Goal: Task Accomplishment & Management: Use online tool/utility

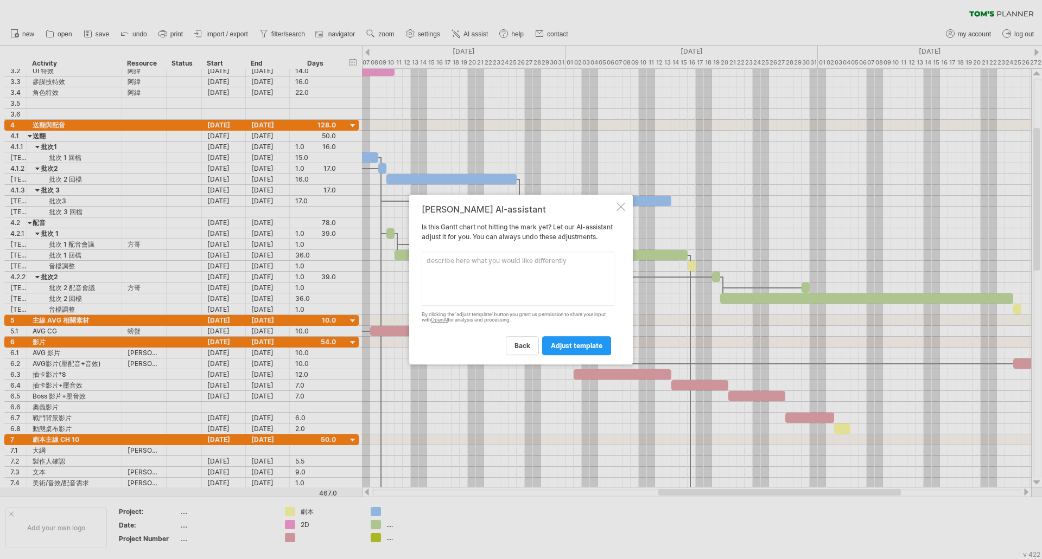
scroll to position [1, 0]
click at [542, 267] on textarea at bounding box center [518, 279] width 193 height 54
type textarea "在每個 time block 內自動填入它的 Activity 名稱"
click at [581, 347] on span "adjust template" at bounding box center [577, 346] width 52 height 8
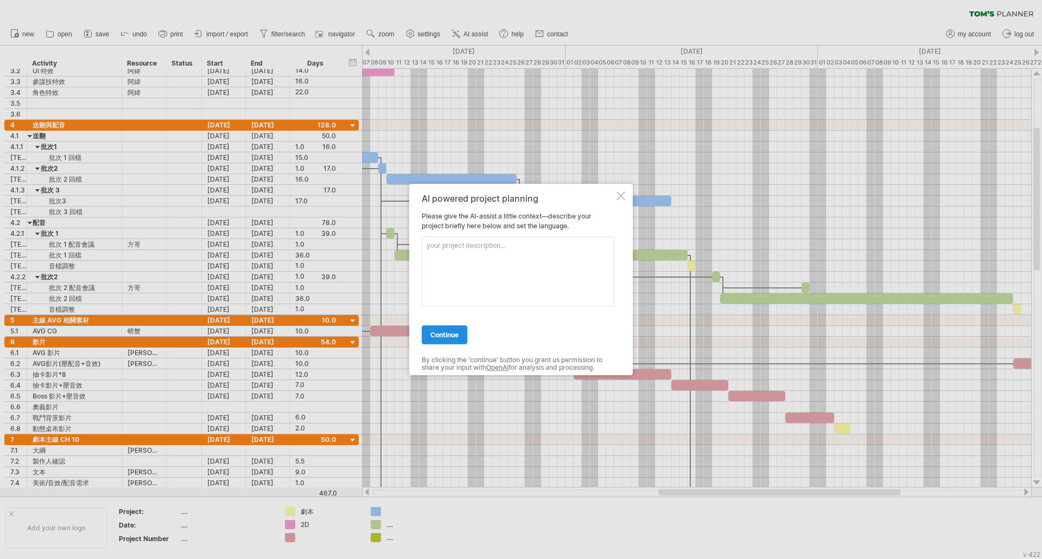
click at [452, 338] on span "continue" at bounding box center [444, 335] width 28 height 8
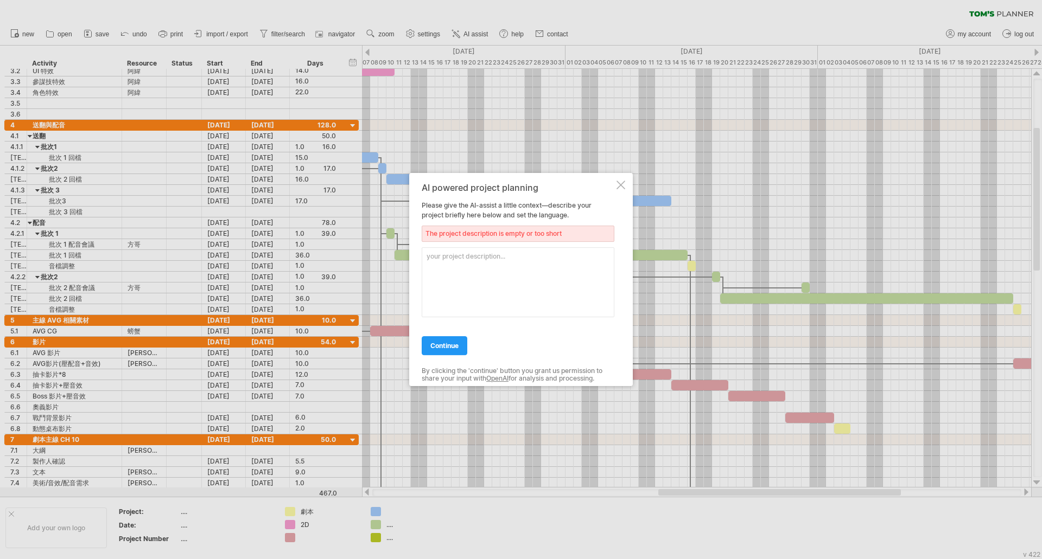
click at [475, 275] on textarea at bounding box center [518, 282] width 193 height 70
click at [458, 352] on link "continue" at bounding box center [445, 345] width 46 height 19
click at [455, 347] on span "continue" at bounding box center [444, 346] width 28 height 8
click at [449, 267] on textarea "IG" at bounding box center [518, 282] width 193 height 70
click at [455, 339] on link "continue" at bounding box center [445, 345] width 46 height 19
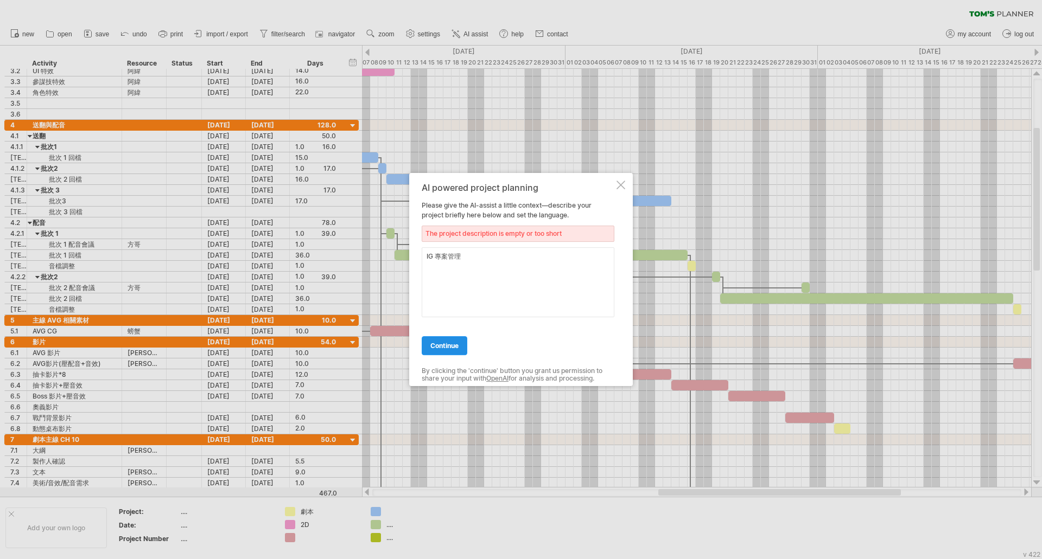
click at [455, 345] on span "continue" at bounding box center [444, 346] width 28 height 8
click at [469, 265] on textarea "IG 專案管理" at bounding box center [518, 282] width 193 height 70
click at [483, 286] on textarea "IG 專案管理內容" at bounding box center [518, 282] width 193 height 70
click at [457, 330] on div "continue" at bounding box center [518, 341] width 193 height 28
click at [455, 350] on link "continue" at bounding box center [445, 345] width 46 height 19
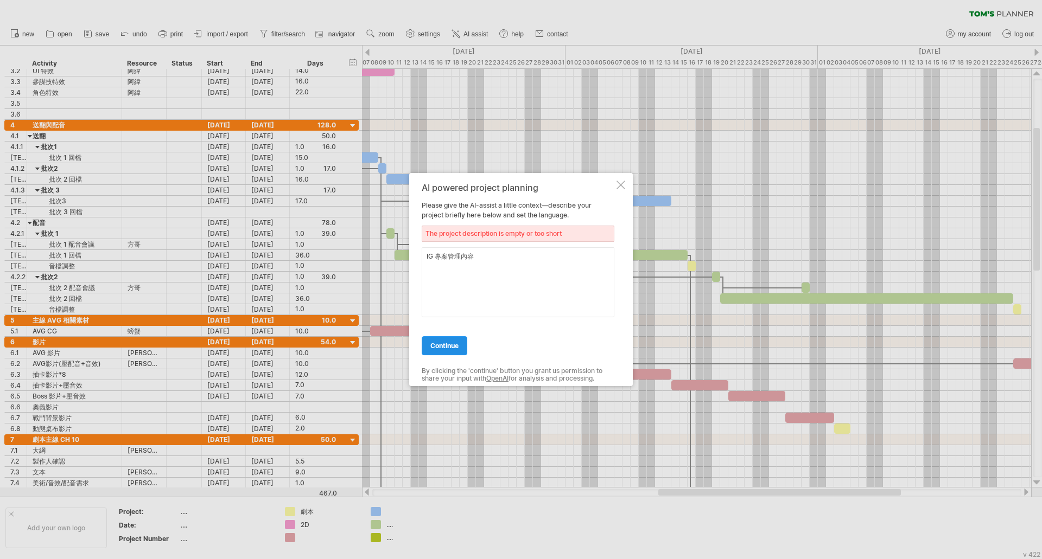
click at [446, 344] on span "continue" at bounding box center [444, 346] width 28 height 8
click at [431, 203] on div "AI powered project planning Please give the AI-assist a little context—describe…" at bounding box center [518, 280] width 193 height 194
drag, startPoint x: 426, startPoint y: 205, endPoint x: 523, endPoint y: 211, distance: 97.3
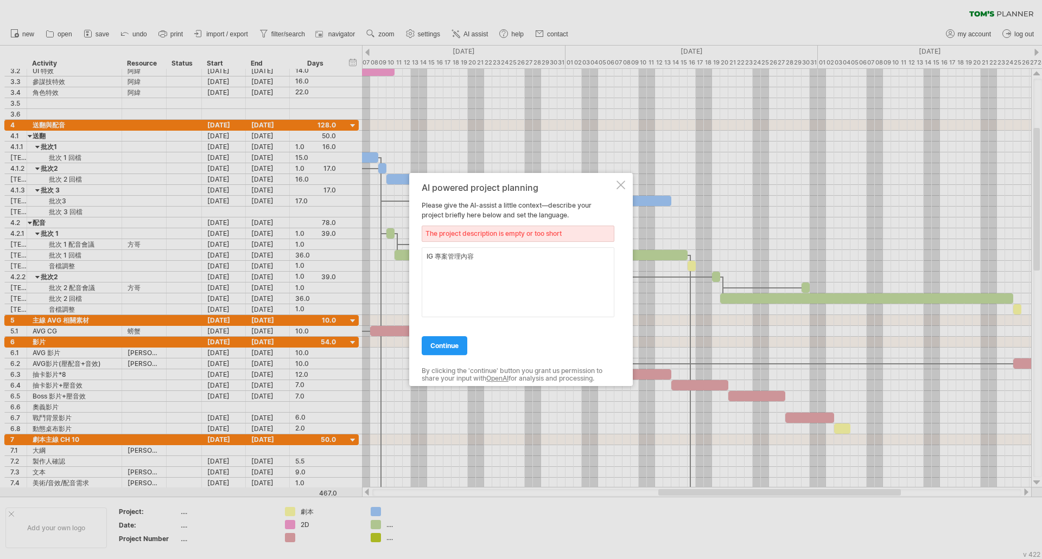
click at [523, 211] on div "AI powered project planning Please give the AI-assist a little context—describe…" at bounding box center [518, 280] width 193 height 194
click at [487, 256] on textarea "IG 專案管理內容" at bounding box center [518, 282] width 193 height 70
click at [510, 282] on textarea "IG 專案管理 賽季內容規劃" at bounding box center [518, 282] width 193 height 70
type textarea "IG 專案管理 賽季內容規劃"
click at [456, 342] on span "continue" at bounding box center [444, 346] width 28 height 8
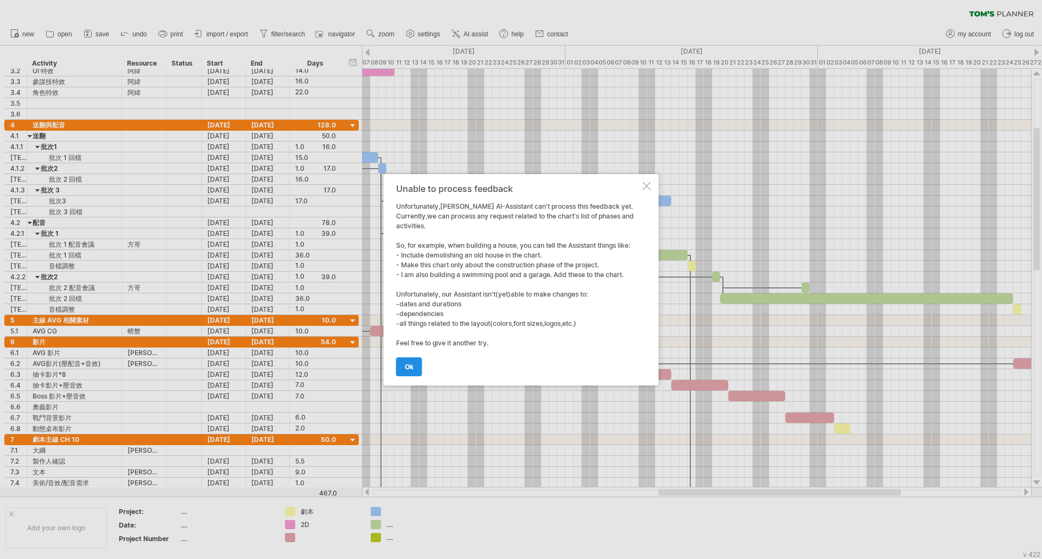
click at [407, 359] on link "ok" at bounding box center [409, 367] width 26 height 19
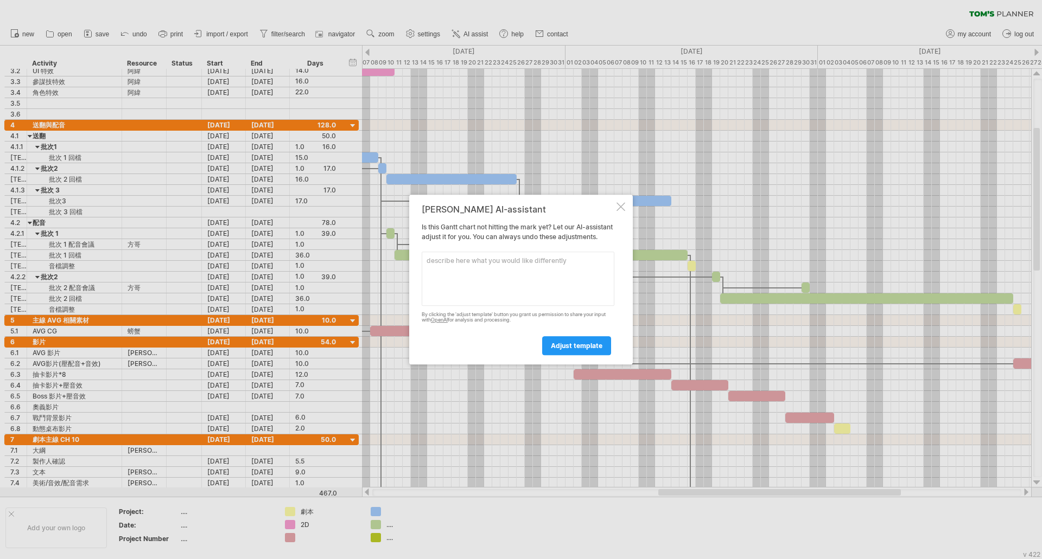
click at [618, 202] on div at bounding box center [620, 206] width 9 height 9
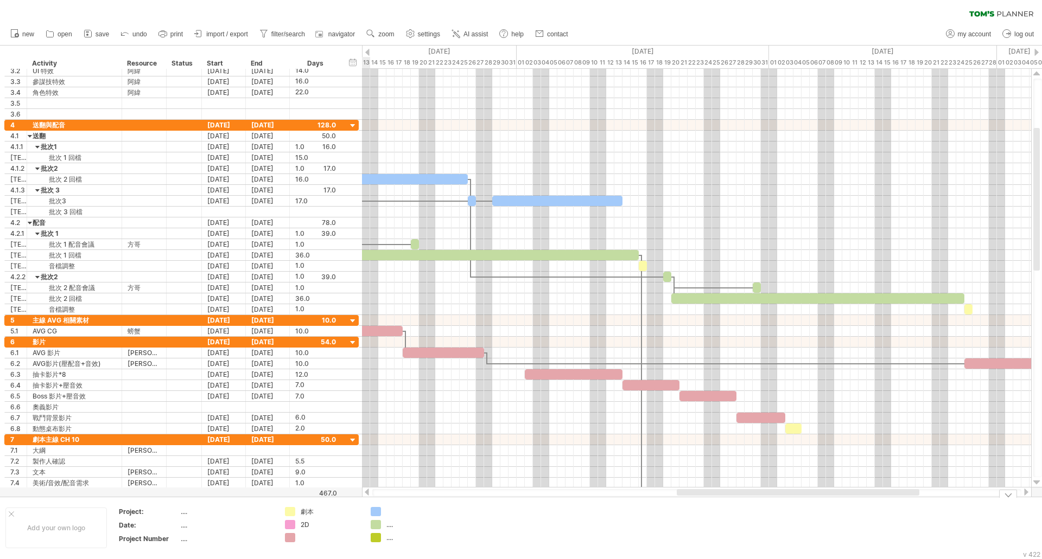
drag, startPoint x: 687, startPoint y: 492, endPoint x: 706, endPoint y: 501, distance: 20.6
click at [706, 501] on div "Trying to reach [DOMAIN_NAME] Connected again... 0% filter: [ 沅芷 ] clear filter…" at bounding box center [521, 279] width 1042 height 559
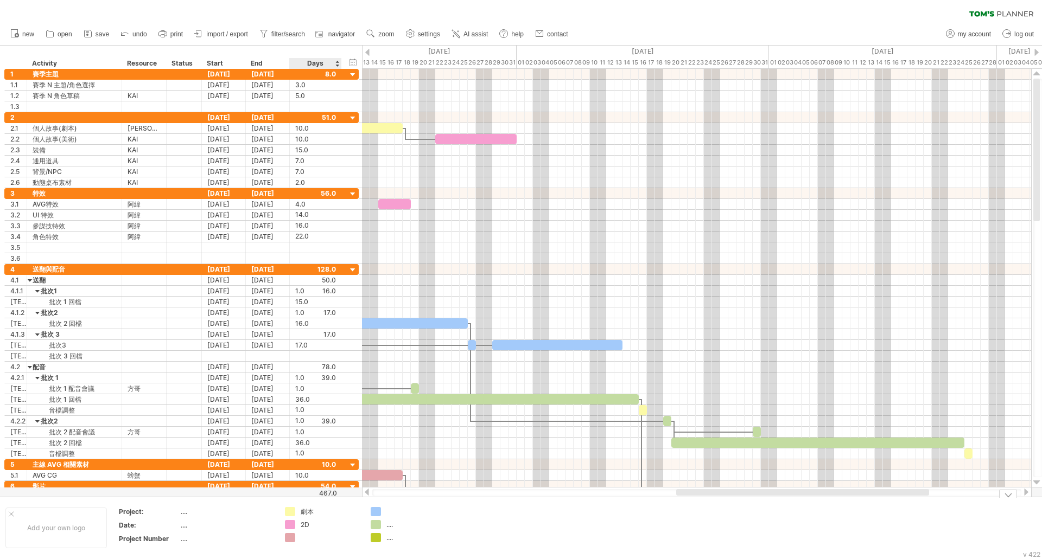
click at [303, 537] on div at bounding box center [330, 537] width 59 height 9
type input "**"
click at [395, 512] on div at bounding box center [415, 511] width 59 height 9
type input "**"
click at [392, 522] on div "...." at bounding box center [415, 524] width 59 height 9
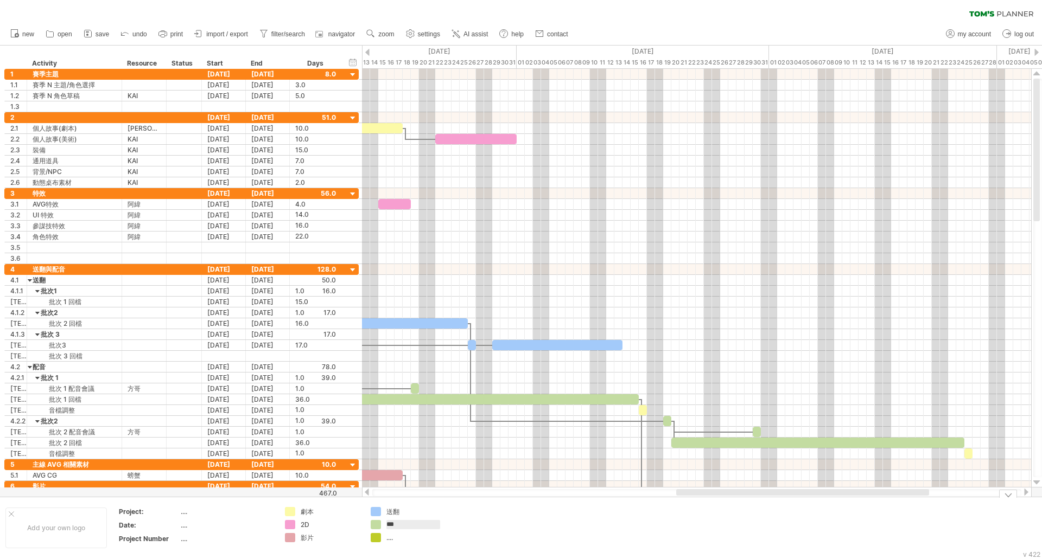
type input "**"
click at [390, 539] on div "...." at bounding box center [415, 537] width 59 height 9
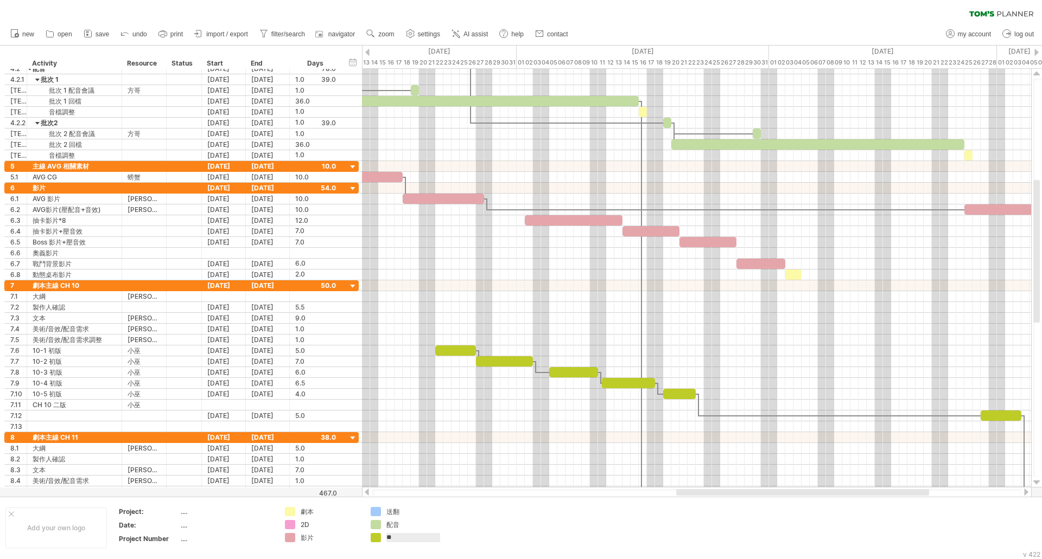
type input "***"
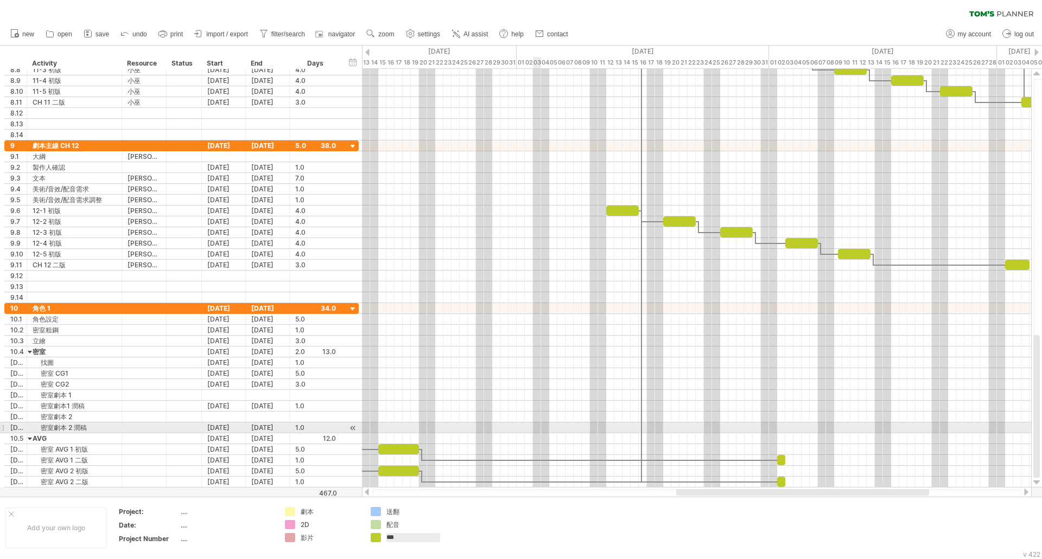
click at [539, 433] on div at bounding box center [696, 438] width 669 height 11
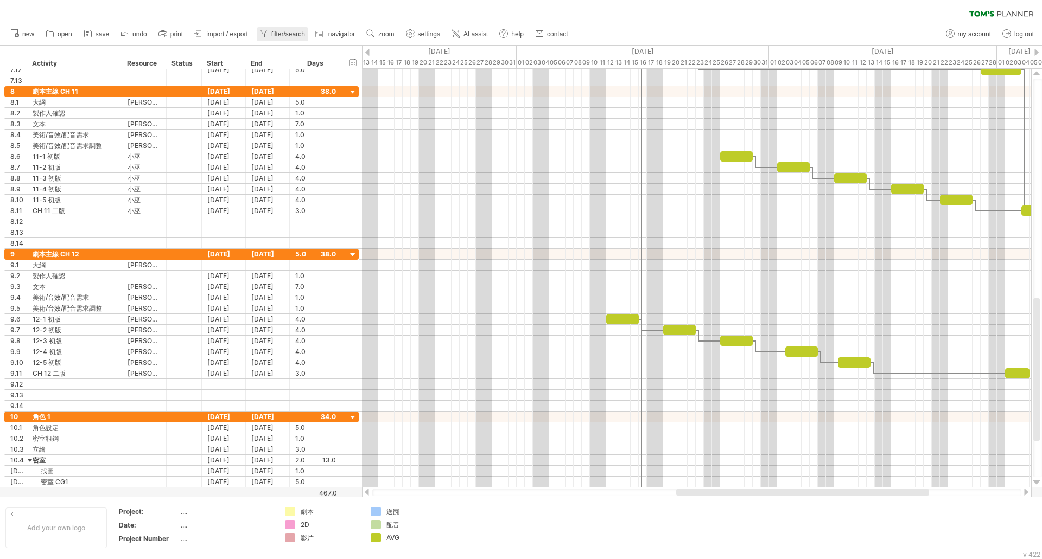
click at [278, 33] on span "filter/search" at bounding box center [288, 34] width 34 height 8
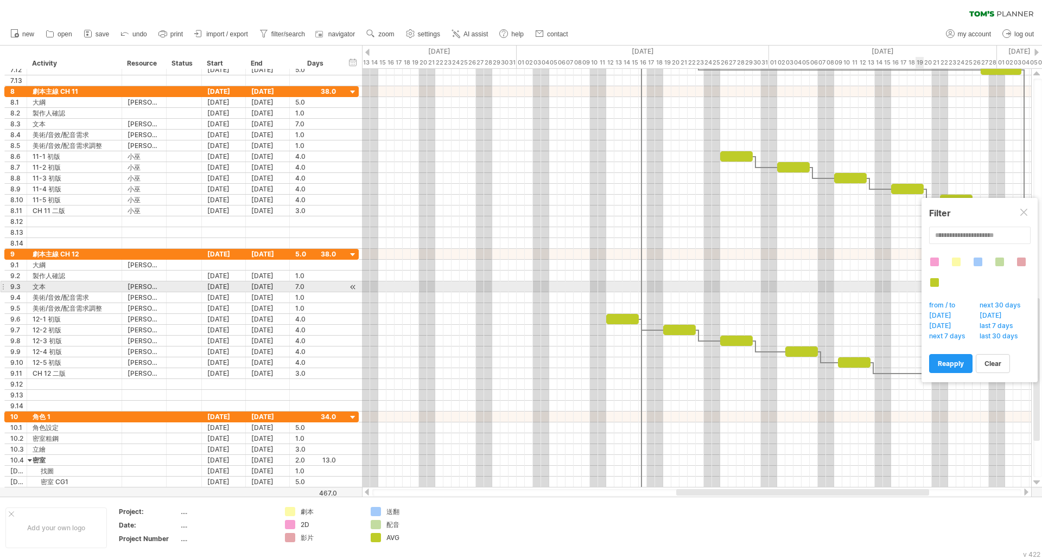
click at [935, 286] on div at bounding box center [934, 282] width 9 height 9
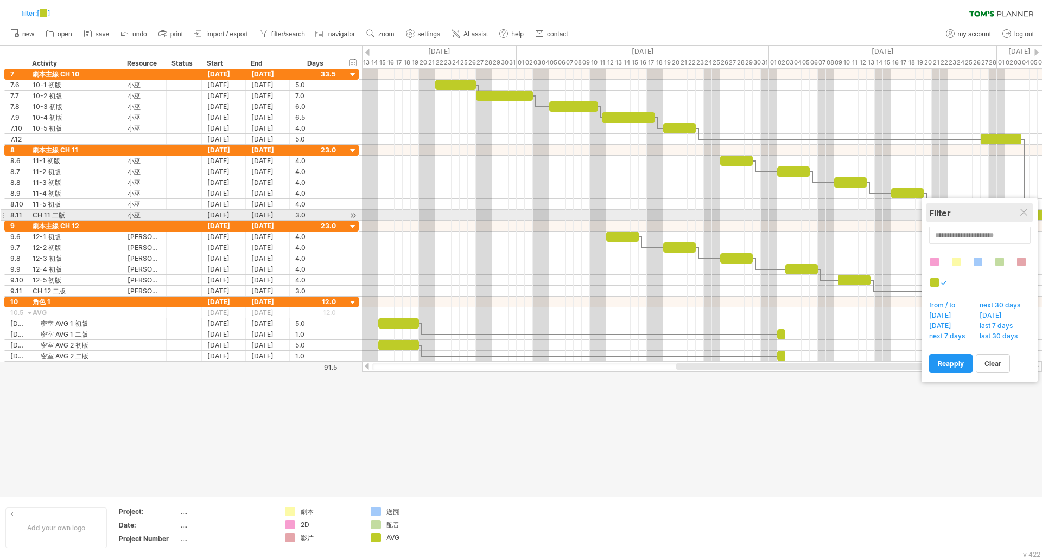
click at [1019, 215] on div "Filter" at bounding box center [979, 213] width 101 height 11
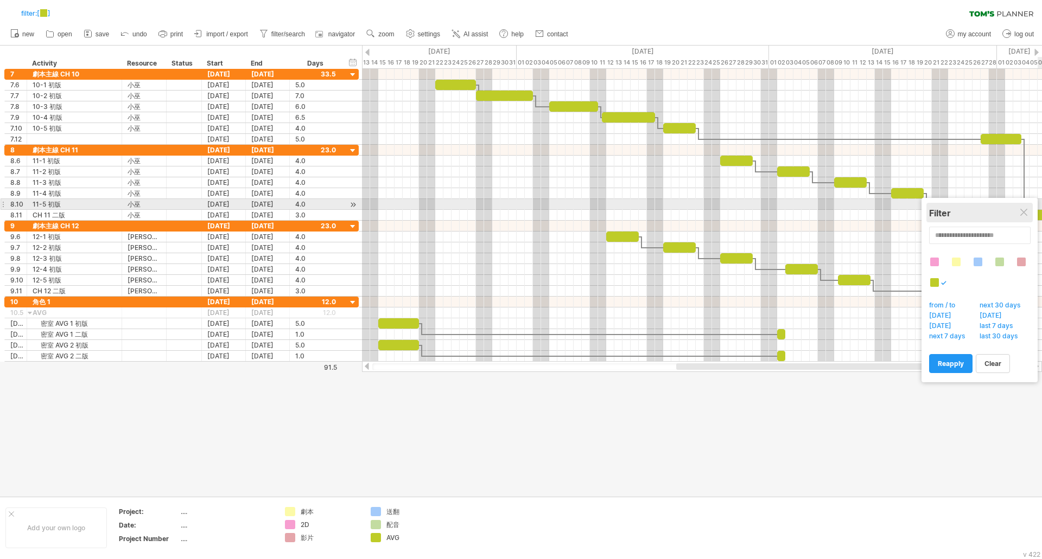
click at [1022, 208] on div "Filter" at bounding box center [979, 213] width 101 height 11
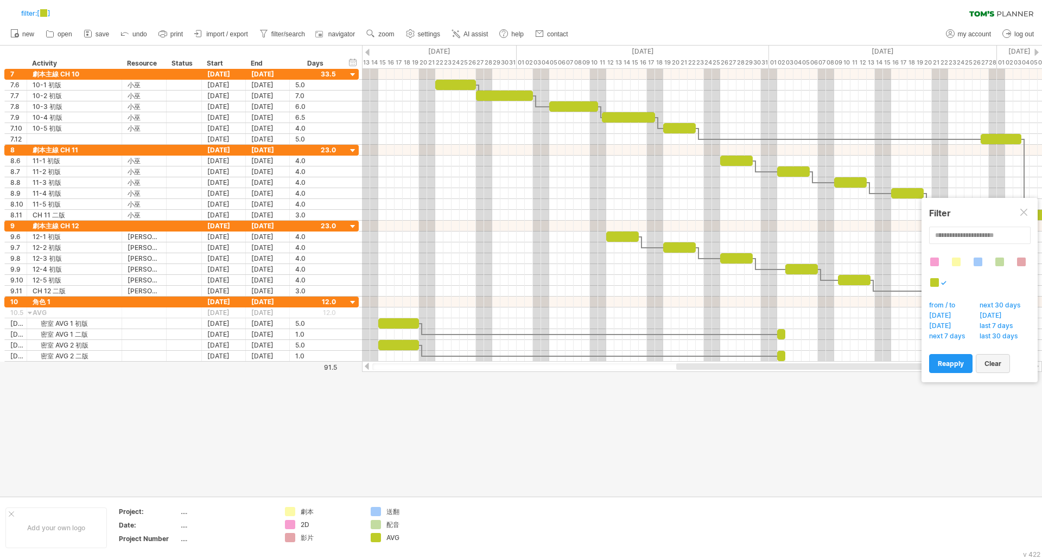
click at [992, 365] on span "clear" at bounding box center [992, 364] width 17 height 8
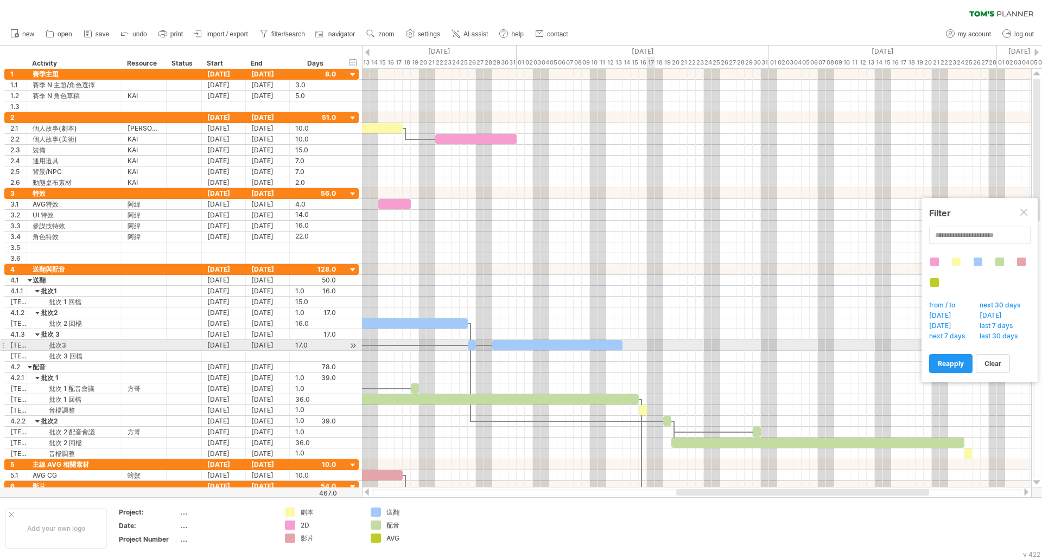
click at [656, 349] on div at bounding box center [696, 345] width 669 height 11
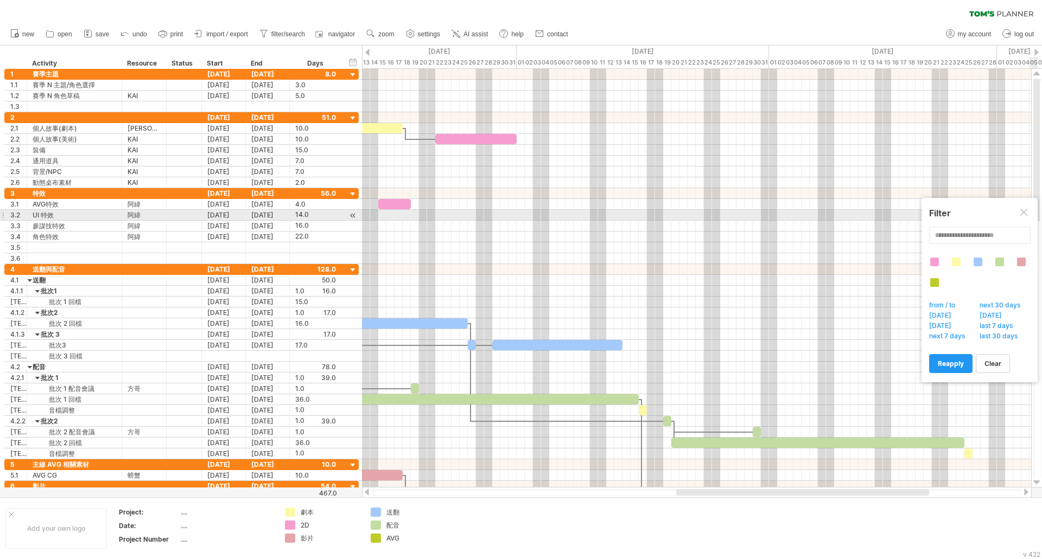
click at [1026, 213] on div at bounding box center [1024, 213] width 9 height 9
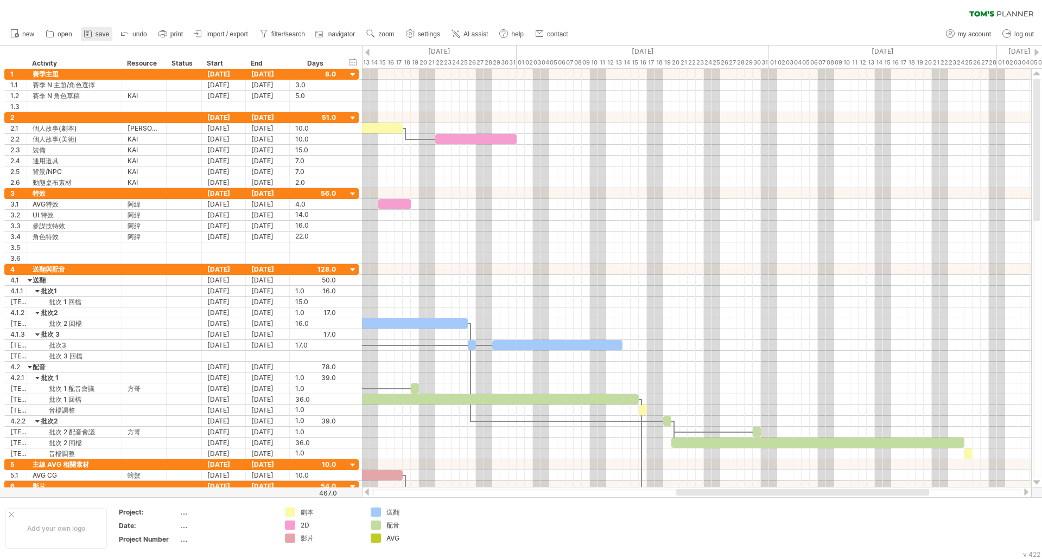
click at [91, 33] on icon at bounding box center [87, 33] width 7 height 7
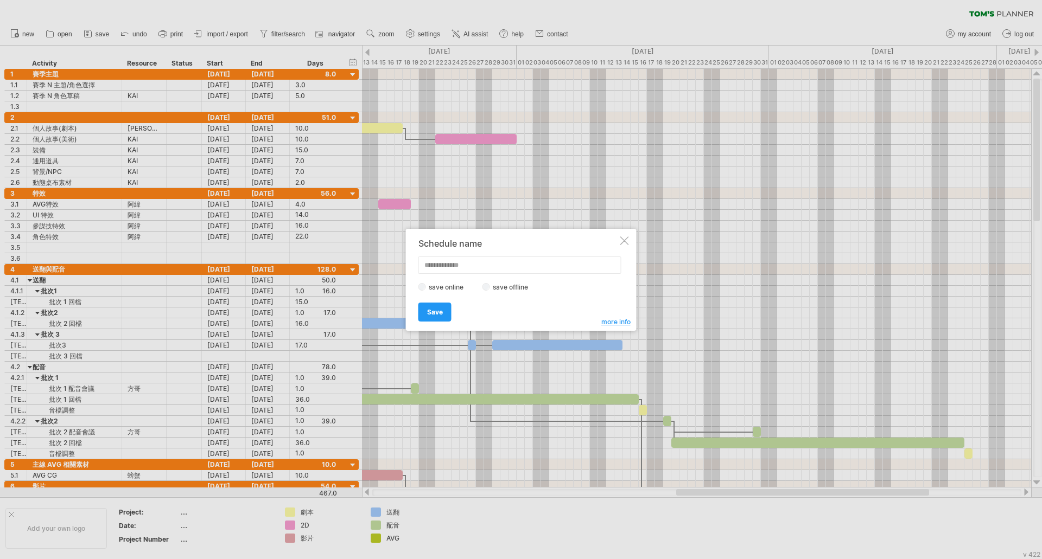
click at [457, 269] on input "text" at bounding box center [519, 265] width 203 height 17
type input "**********"
click at [440, 309] on span "Save" at bounding box center [435, 312] width 16 height 8
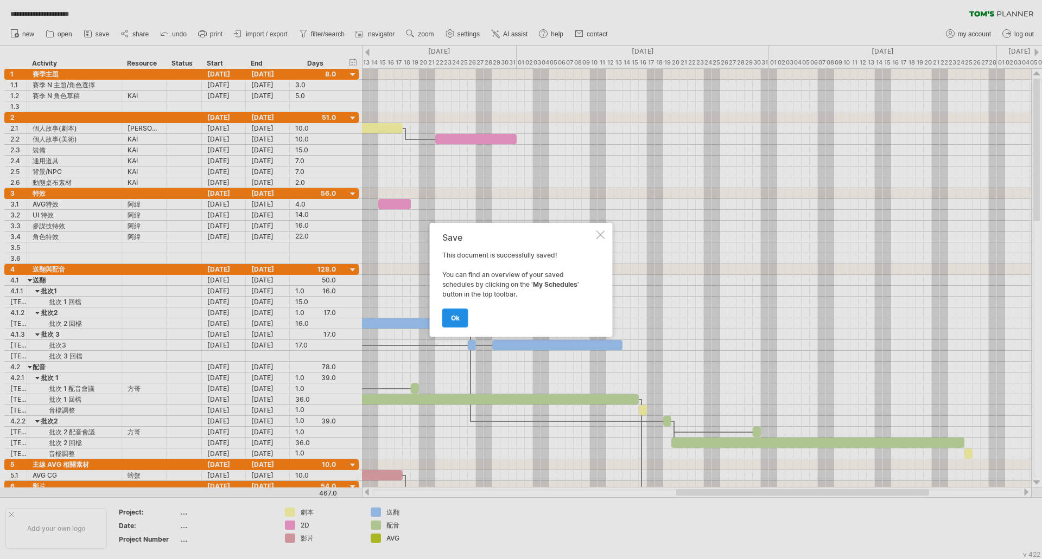
click at [463, 318] on link "ok" at bounding box center [455, 318] width 26 height 19
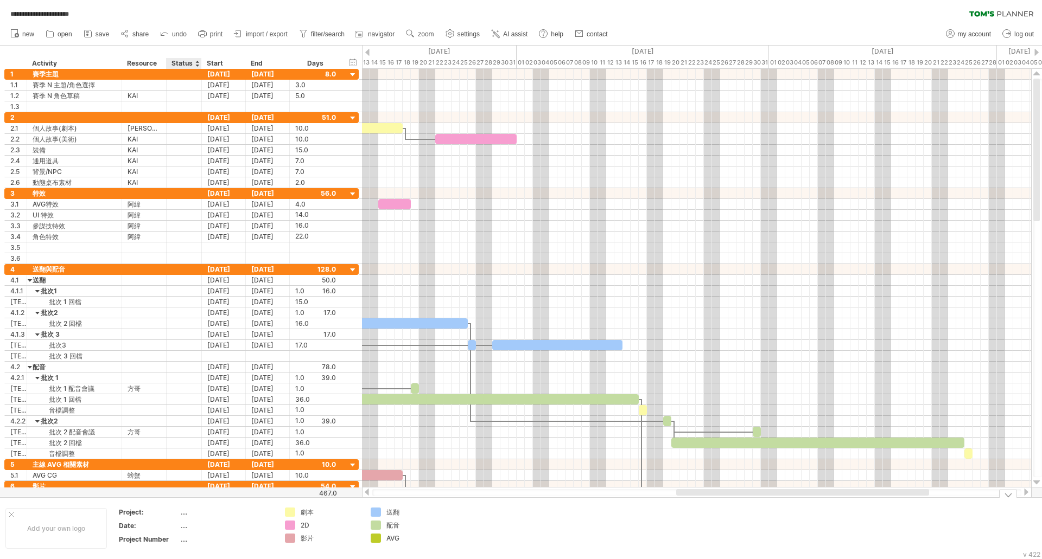
click at [180, 516] on table "Project: .... Date: .... Project Number ...." at bounding box center [196, 528] width 156 height 42
click at [182, 515] on div "...." at bounding box center [226, 512] width 91 height 9
click at [977, 37] on span "my account" at bounding box center [974, 34] width 33 height 8
type input "**********"
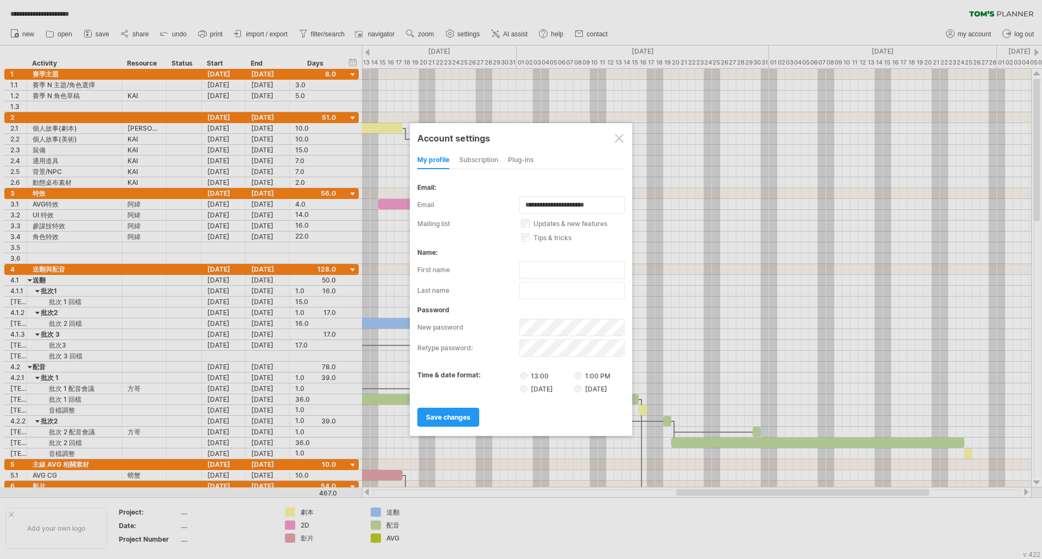
click at [481, 157] on div "subscription" at bounding box center [478, 160] width 39 height 17
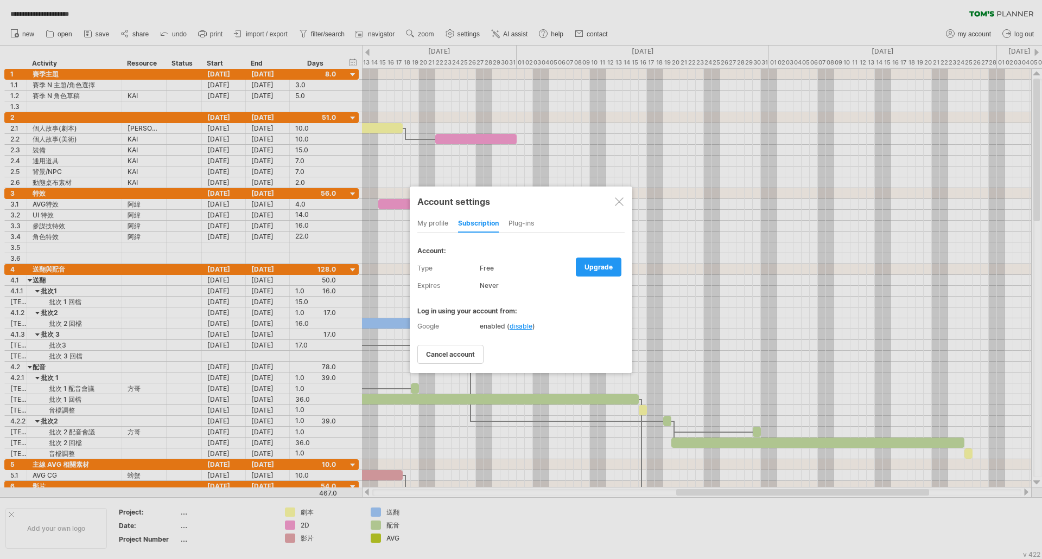
click at [528, 224] on div "Plug-ins" at bounding box center [520, 223] width 25 height 17
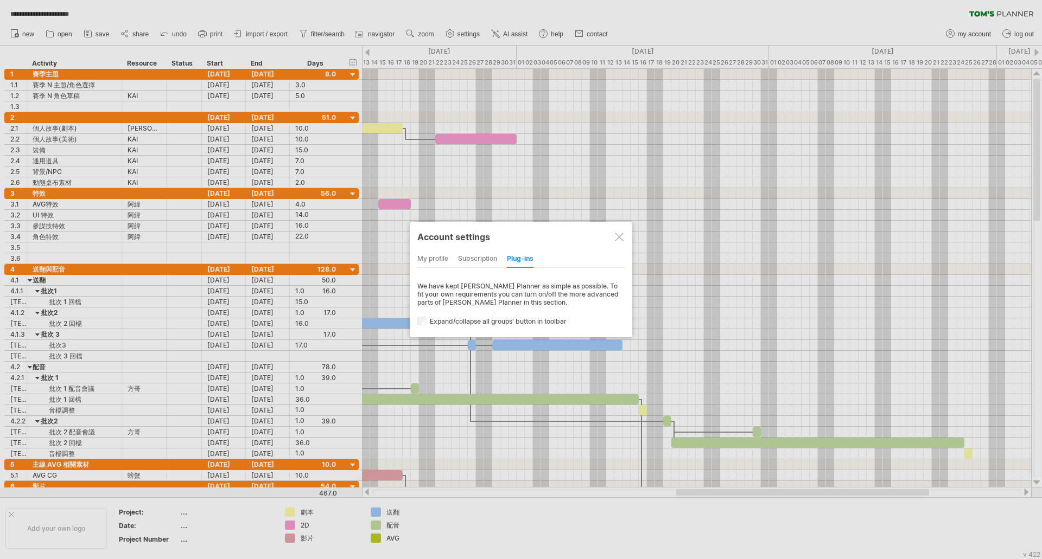
click at [436, 257] on div "my profile" at bounding box center [432, 259] width 31 height 17
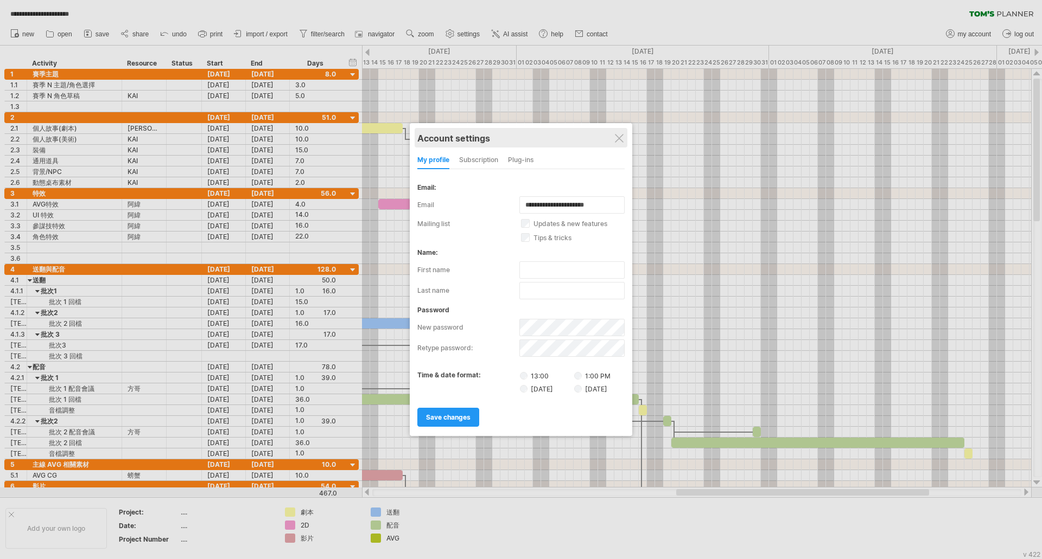
click at [615, 133] on div "Account settings" at bounding box center [520, 138] width 207 height 20
click at [618, 145] on div "Account settings" at bounding box center [520, 138] width 207 height 20
click at [618, 136] on div at bounding box center [619, 138] width 9 height 9
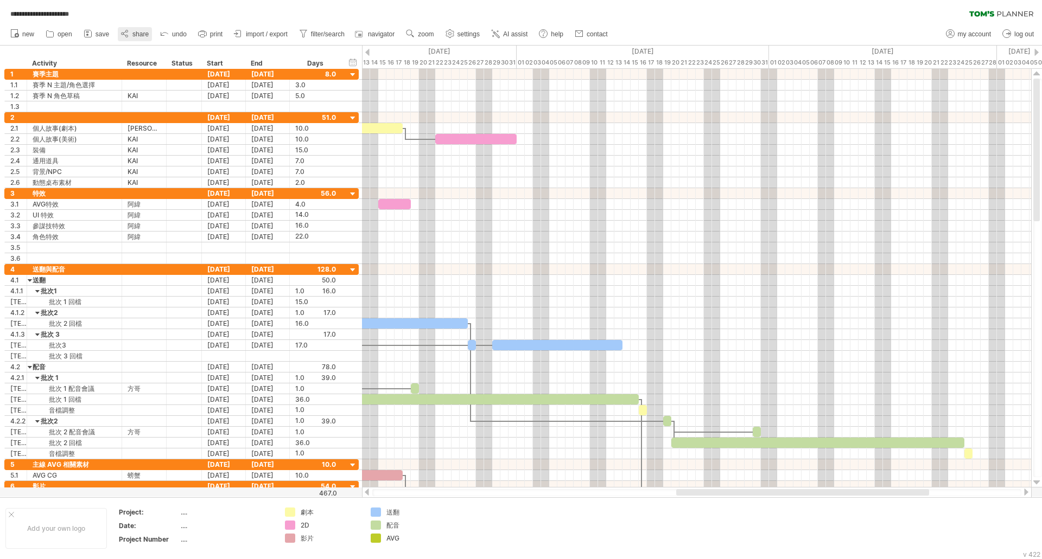
click at [125, 34] on icon at bounding box center [124, 33] width 11 height 11
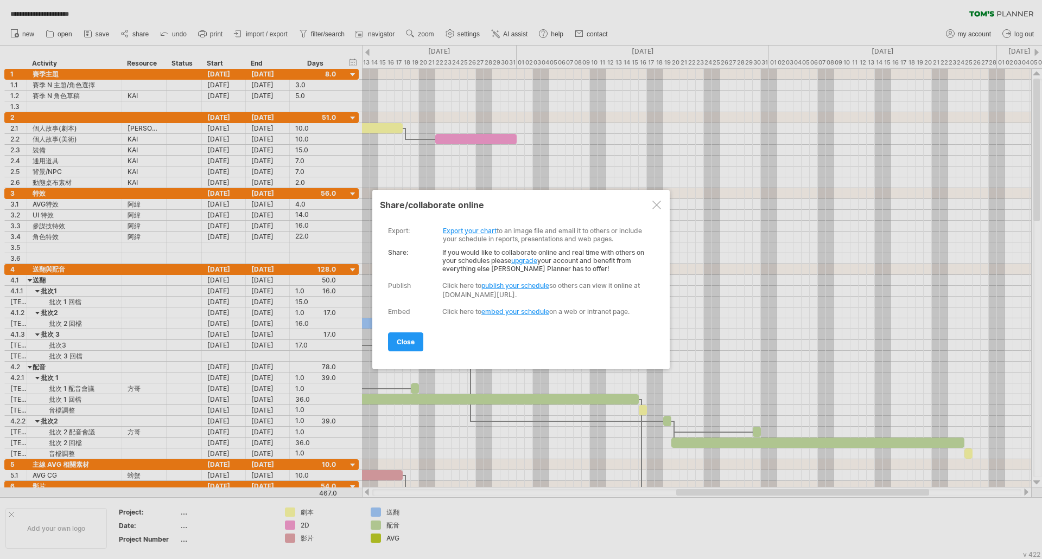
click at [484, 233] on link "Export your chart" at bounding box center [470, 231] width 54 height 8
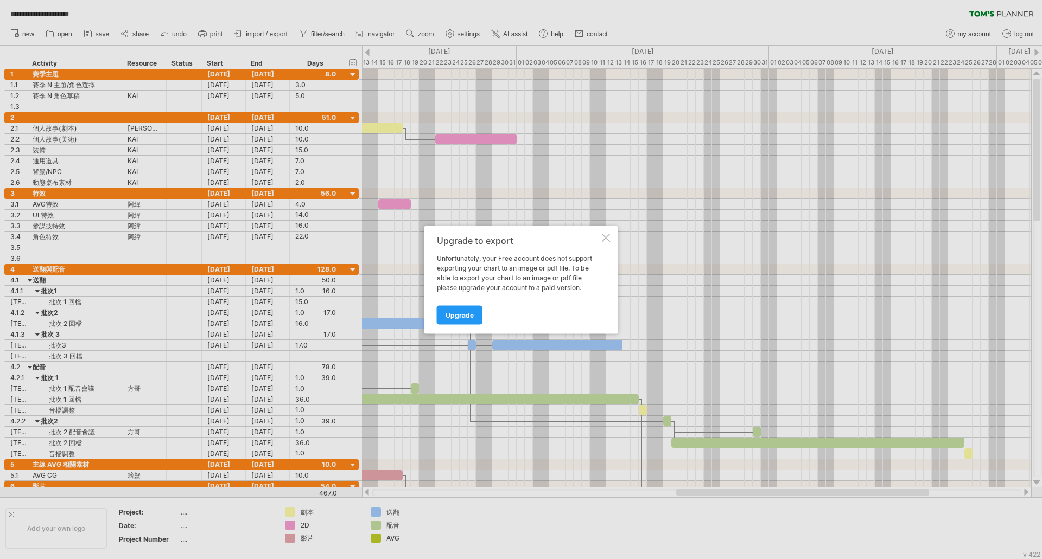
click at [603, 236] on div at bounding box center [606, 237] width 9 height 9
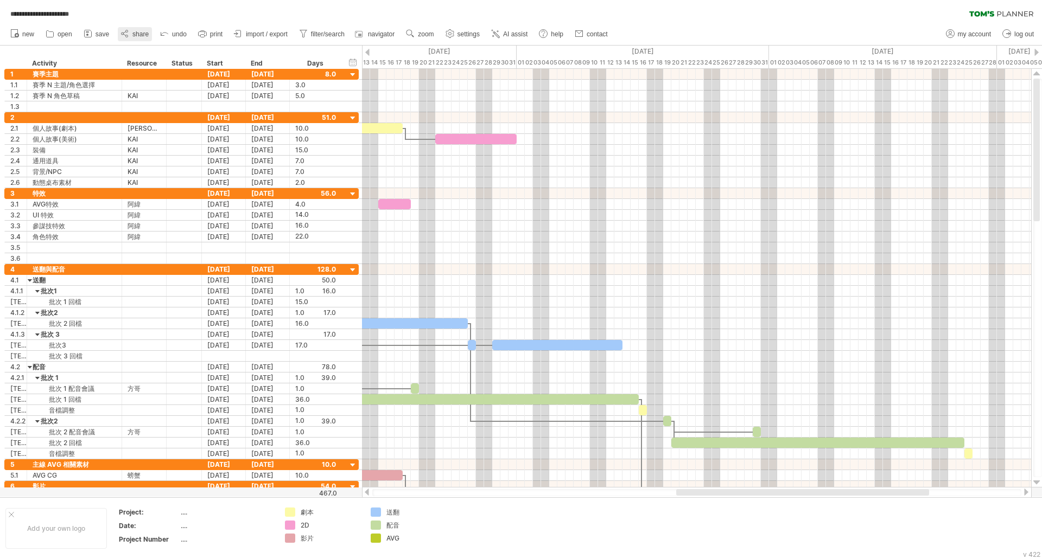
click at [143, 36] on span "share" at bounding box center [140, 34] width 16 height 8
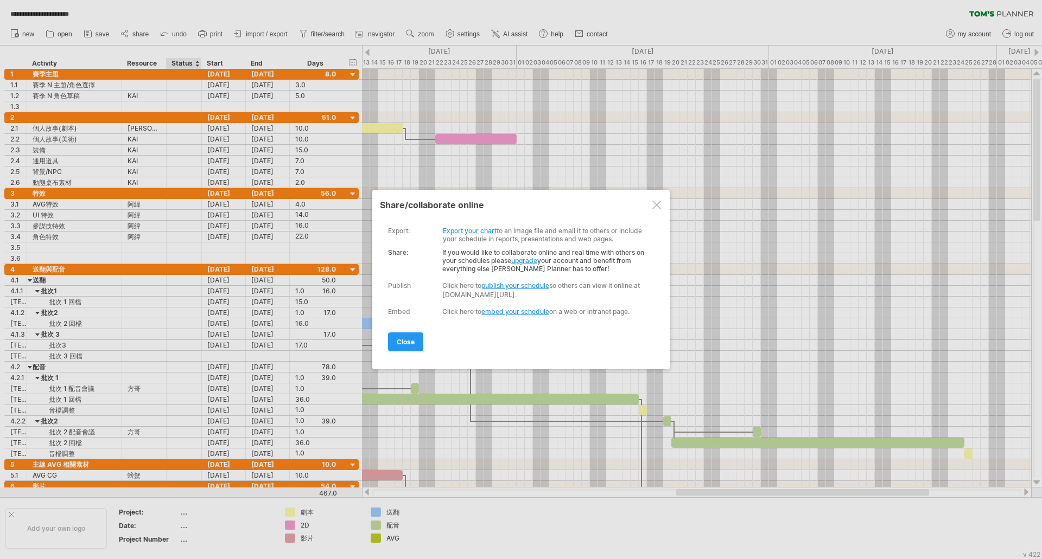
click at [538, 285] on link "publish your schedule" at bounding box center [515, 286] width 68 height 8
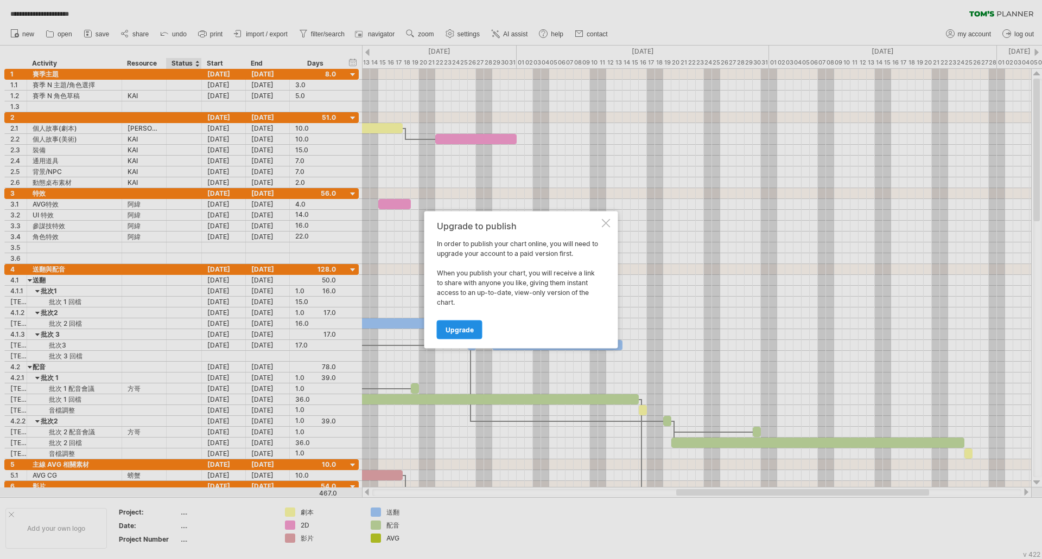
click at [461, 330] on span "Upgrade" at bounding box center [459, 330] width 28 height 8
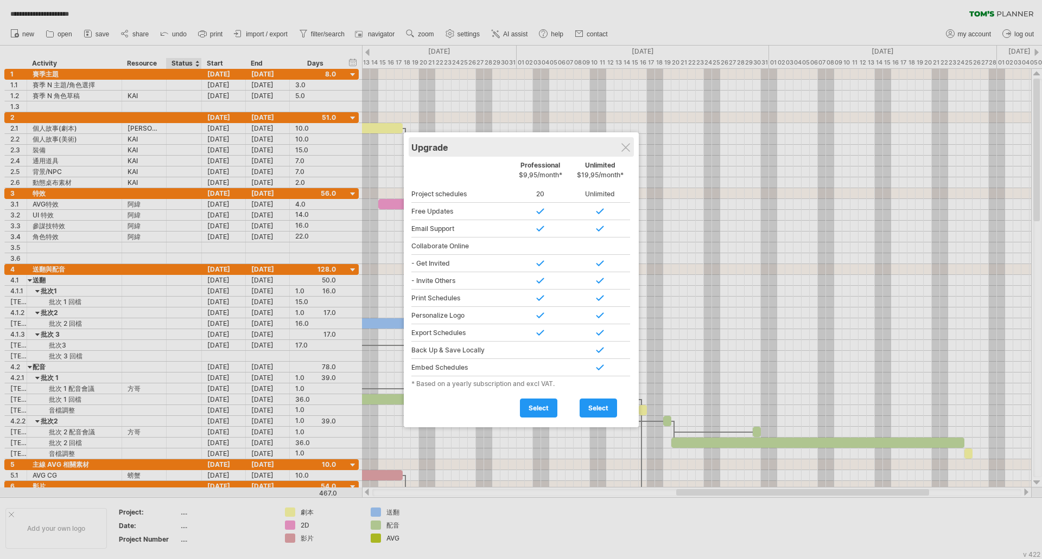
click at [630, 144] on div "Upgrade" at bounding box center [521, 147] width 220 height 20
click at [624, 146] on div at bounding box center [625, 147] width 9 height 9
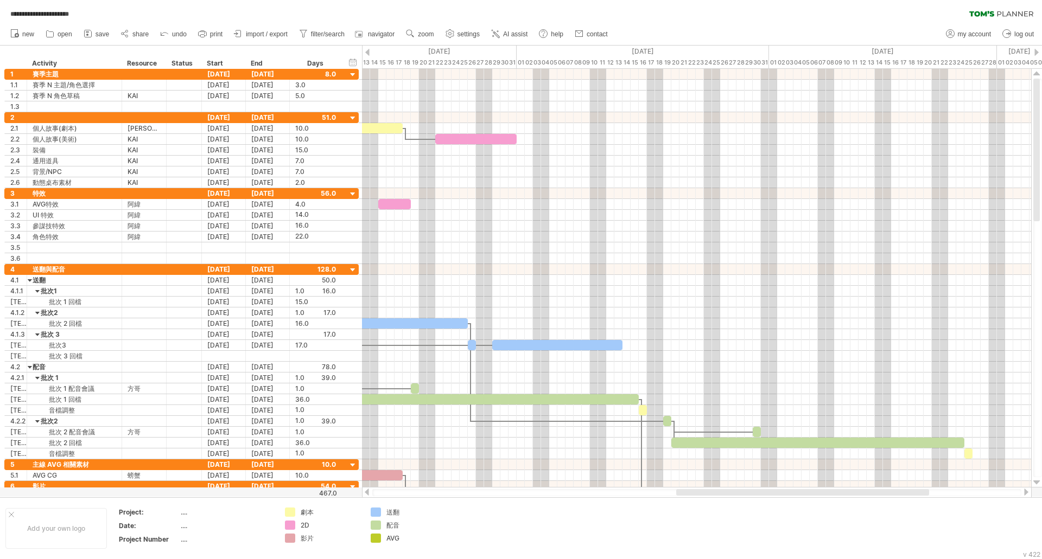
click at [927, 20] on div "**********" at bounding box center [521, 11] width 1042 height 23
